Goal: Entertainment & Leisure: Consume media (video, audio)

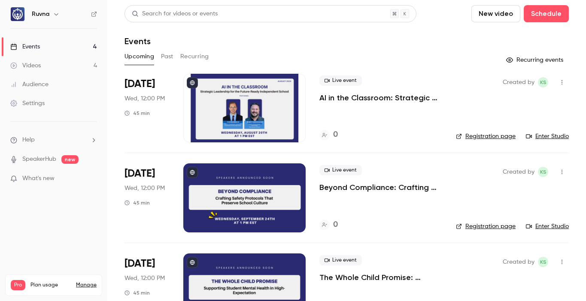
click at [63, 72] on link "Videos 4" at bounding box center [53, 65] width 107 height 19
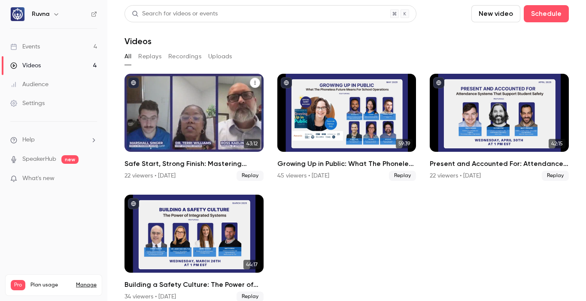
click at [191, 164] on h2 "Safe Start, Strong Finish: Mastering Campus Safety for the New School Year" at bounding box center [194, 164] width 139 height 10
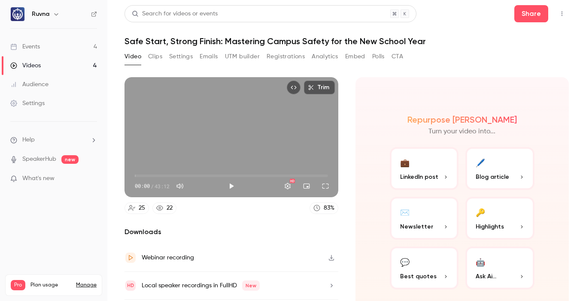
click at [273, 55] on button "Registrations" at bounding box center [286, 57] width 38 height 14
